Goal: Information Seeking & Learning: Learn about a topic

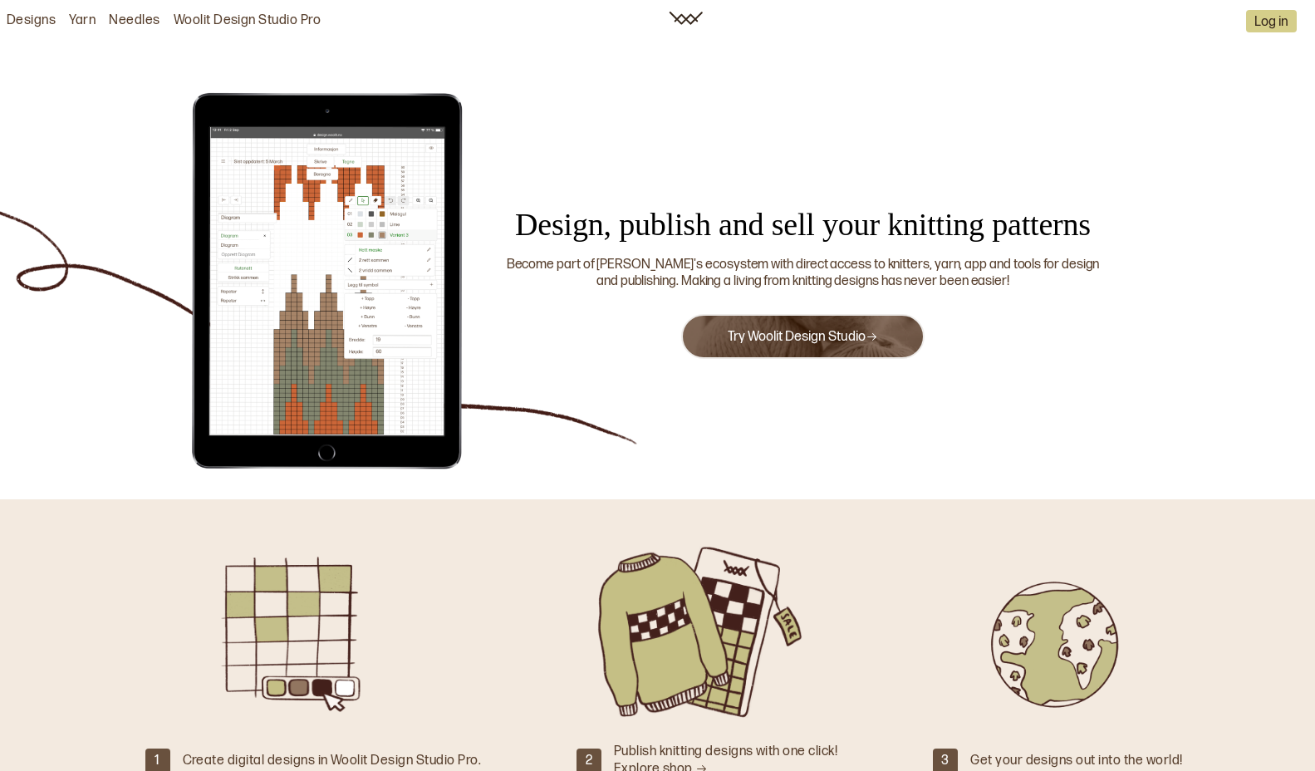
click at [780, 345] on button "Try Woolit Design Studio" at bounding box center [802, 336] width 243 height 45
click at [714, 390] on div "Design, publish and sell your knitting patterns Become part of Woolit's ecosyst…" at bounding box center [657, 270] width 1315 height 457
click at [702, 145] on div "Design, publish and sell your knitting patterns Become part of Woolit's ecosyst…" at bounding box center [657, 270] width 1315 height 457
click at [258, 21] on link "Woolit Design Studio Pro" at bounding box center [248, 20] width 148 height 17
click at [129, 29] on link "Needles" at bounding box center [134, 20] width 51 height 17
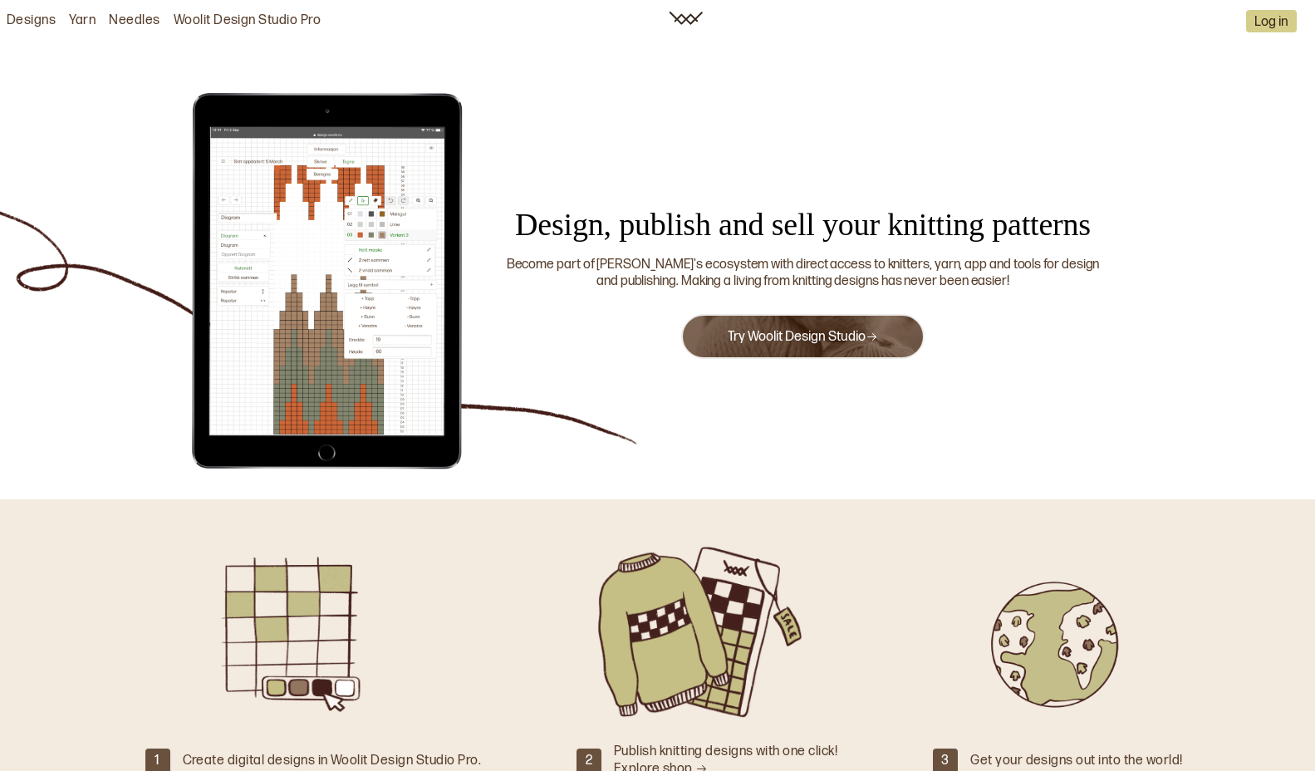
click at [32, 25] on link "Designs" at bounding box center [31, 20] width 49 height 17
click at [678, 18] on img at bounding box center [686, 18] width 34 height 13
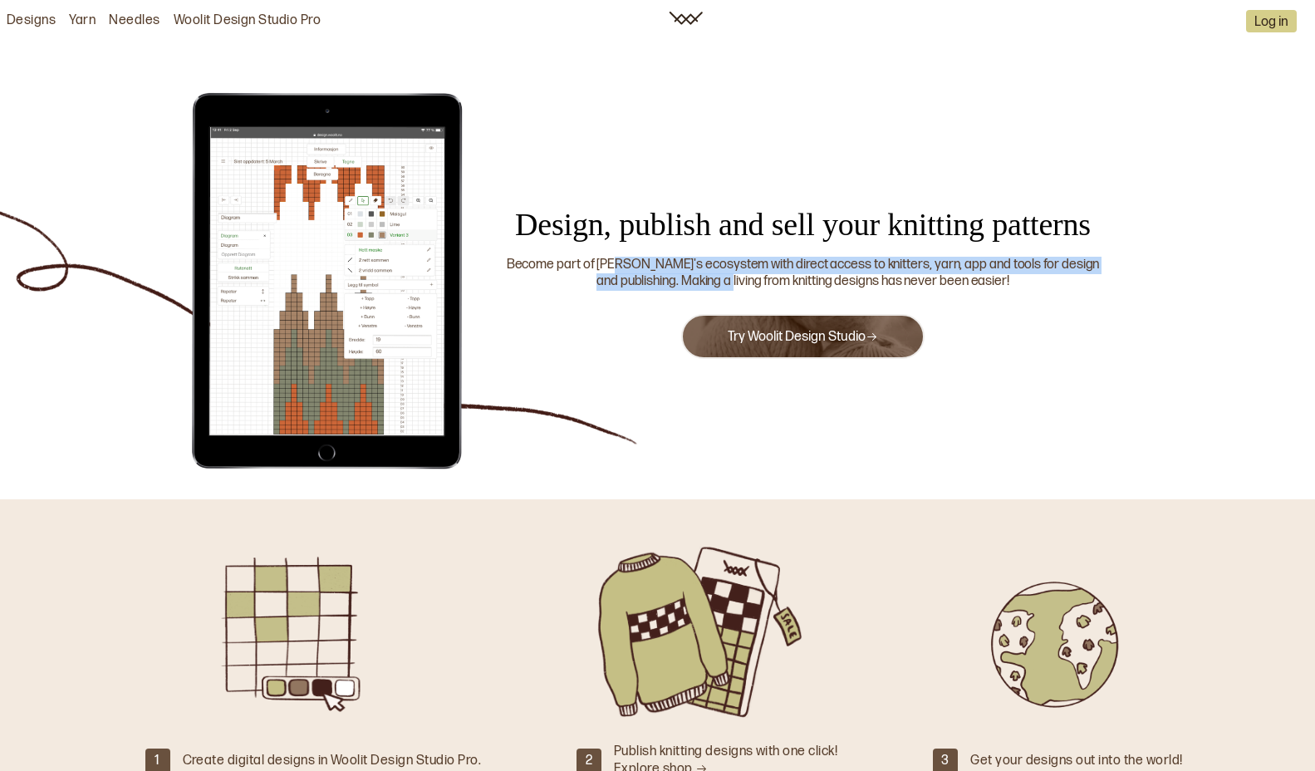
drag, startPoint x: 681, startPoint y: 277, endPoint x: 806, endPoint y: 268, distance: 124.9
click at [756, 278] on div "Become part of [PERSON_NAME]'s ecosystem with direct access to knitters, yarn, …" at bounding box center [803, 274] width 602 height 35
drag, startPoint x: 806, startPoint y: 268, endPoint x: 742, endPoint y: 267, distance: 64.0
click at [806, 268] on div "Become part of [PERSON_NAME]'s ecosystem with direct access to knitters, yarn, …" at bounding box center [803, 274] width 602 height 35
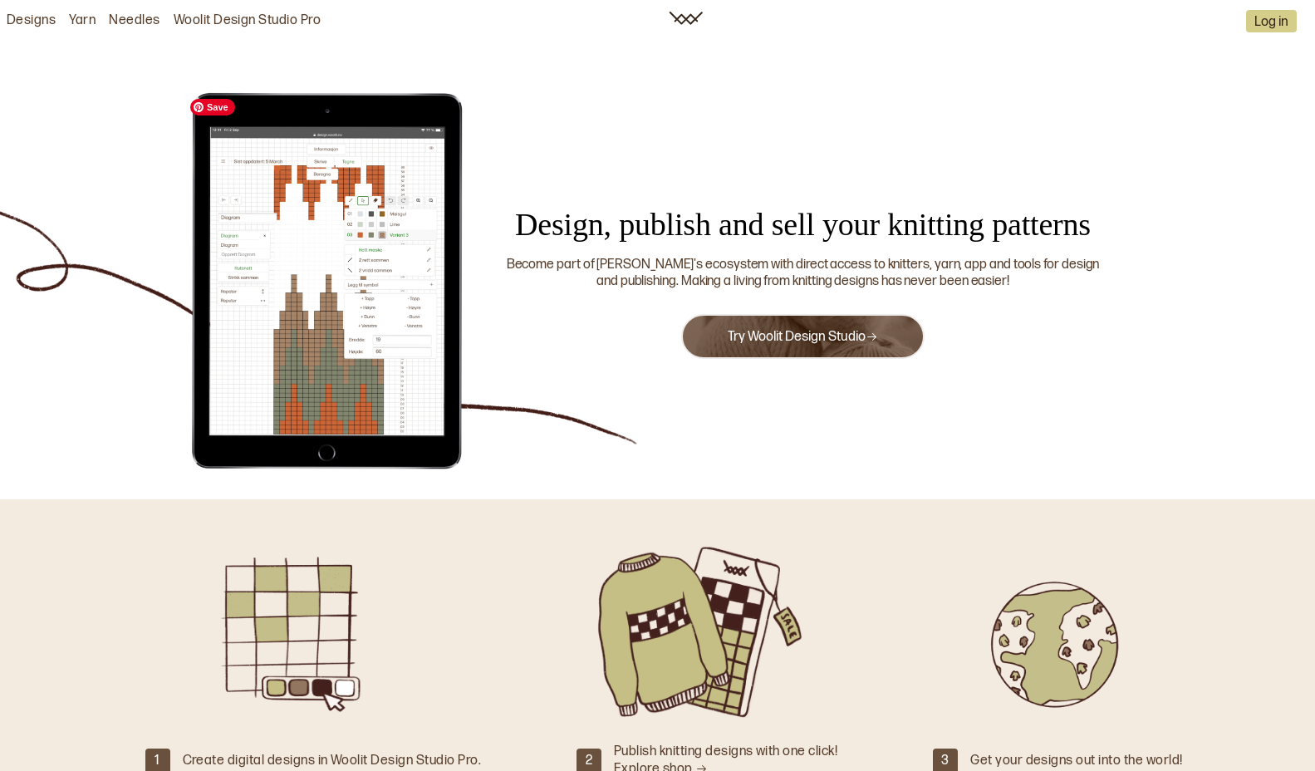
click at [292, 256] on img at bounding box center [327, 281] width 291 height 382
click at [38, 18] on link "Designs" at bounding box center [31, 20] width 49 height 17
